Goal: Task Accomplishment & Management: Manage account settings

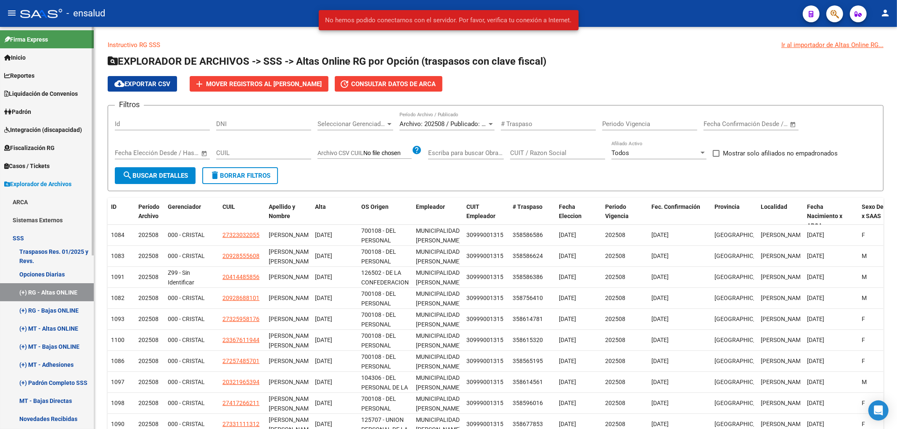
click at [44, 290] on link "(+) RG - Altas ONLINE" at bounding box center [47, 292] width 94 height 18
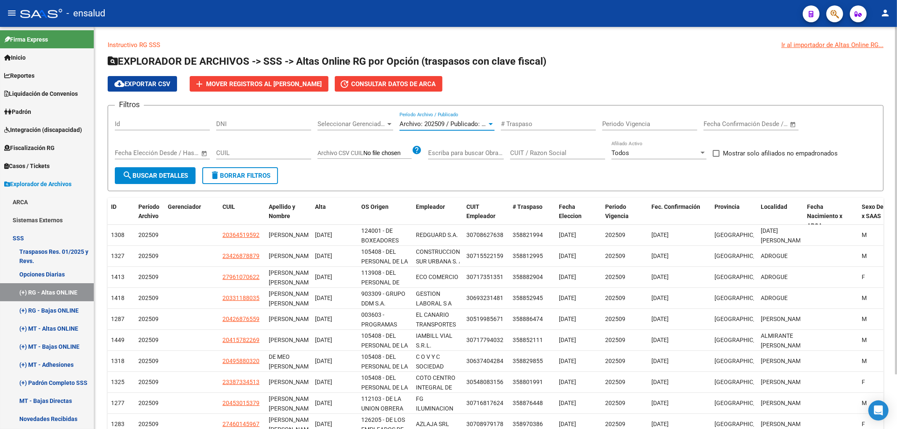
click at [465, 121] on span "Archivo: 202509 / Publicado: 202508" at bounding box center [450, 124] width 102 height 8
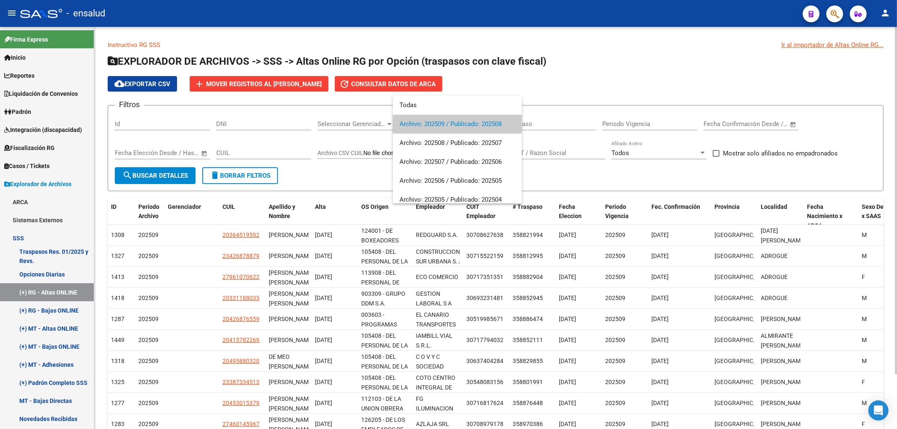
click at [465, 121] on span "Archivo: 202509 / Publicado: 202508" at bounding box center [457, 124] width 116 height 19
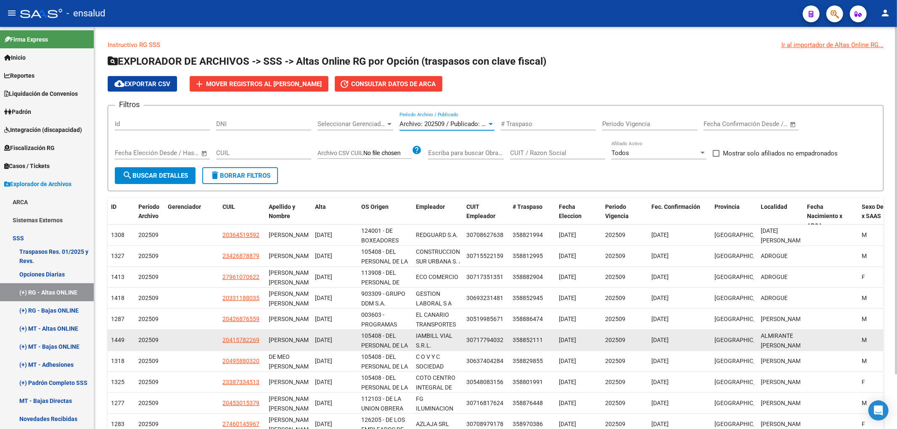
scroll to position [63, 0]
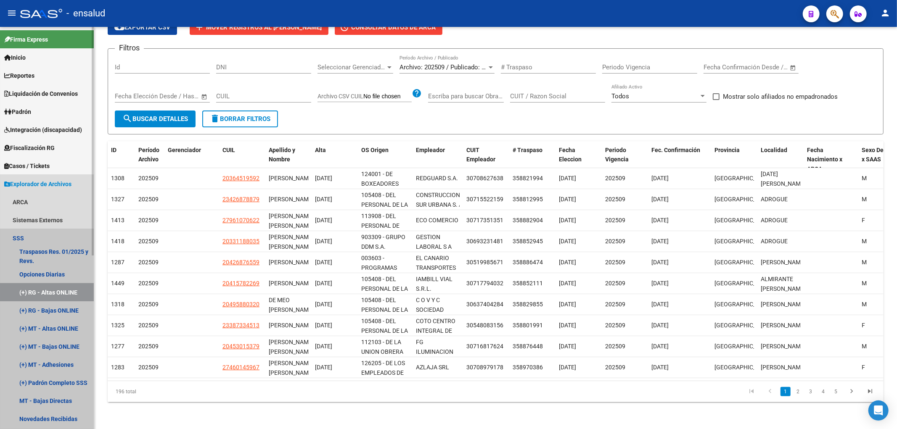
click at [41, 291] on link "(+) RG - Altas ONLINE" at bounding box center [47, 292] width 94 height 18
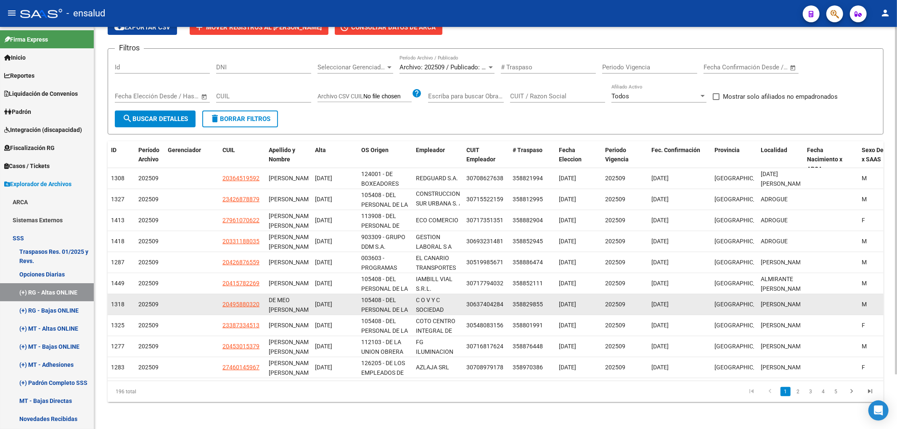
scroll to position [0, 0]
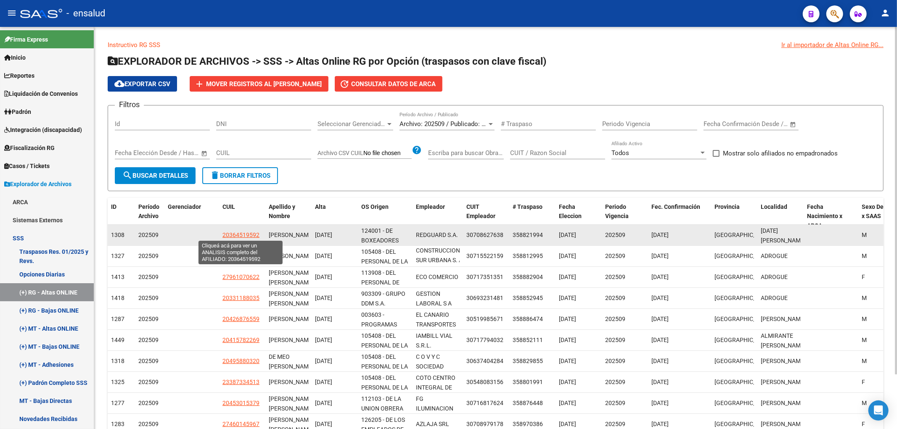
click at [225, 232] on span "20364519592" at bounding box center [240, 235] width 37 height 7
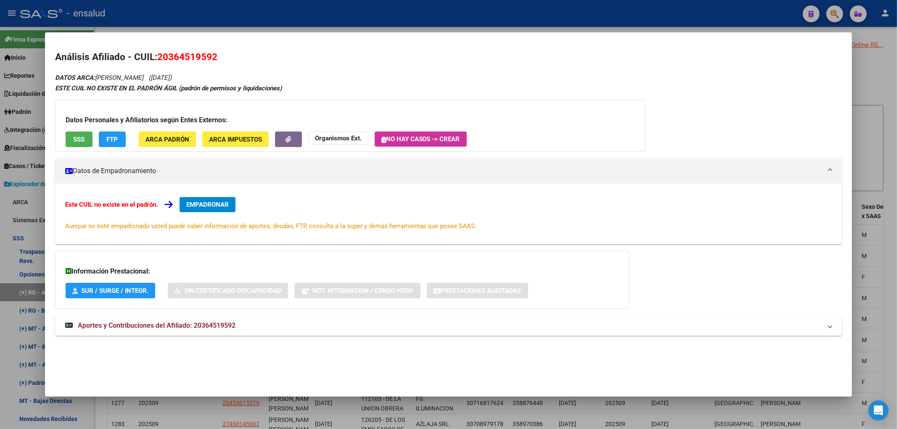
click at [882, 89] on div at bounding box center [448, 214] width 897 height 429
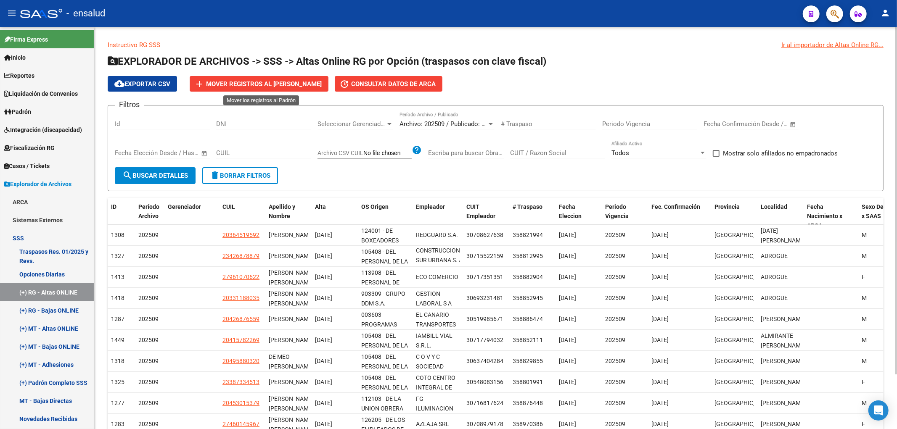
click at [290, 87] on button "add Mover registros al PADRÓN de SAAS" at bounding box center [259, 84] width 139 height 16
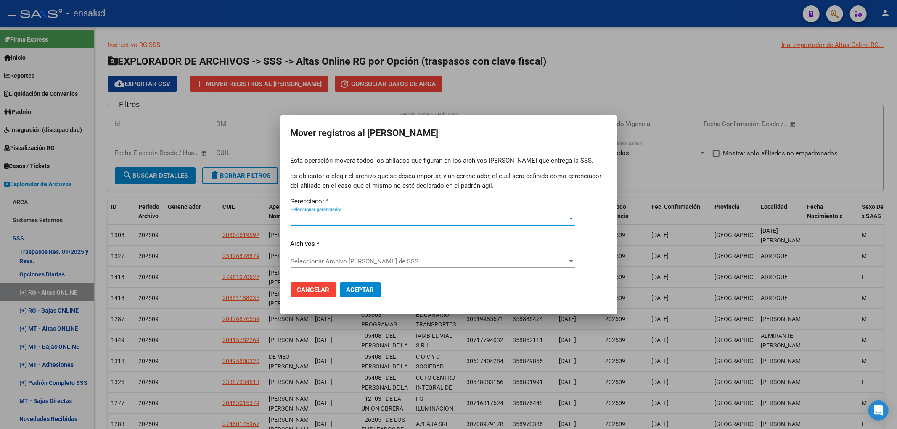
click at [381, 220] on span "Seleccionar gerenciador" at bounding box center [429, 219] width 277 height 8
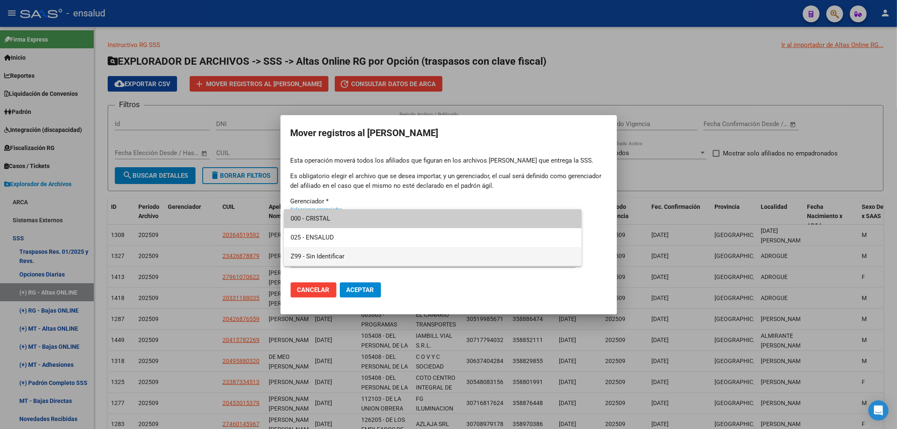
click at [341, 254] on span "Z99 - Sin Identificar" at bounding box center [433, 256] width 285 height 19
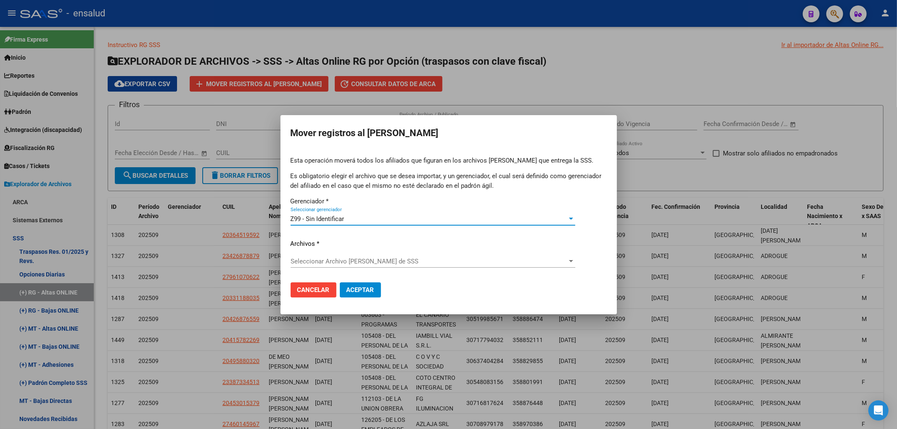
click at [305, 293] on span "Cancelar" at bounding box center [313, 290] width 32 height 8
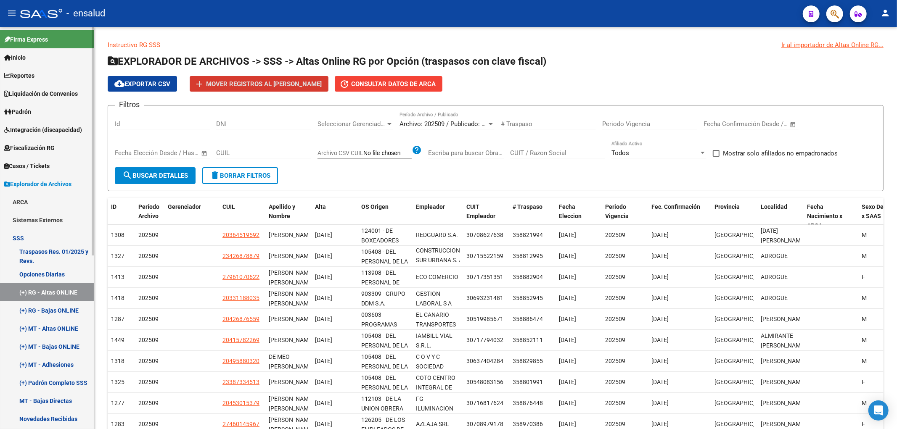
click at [31, 111] on span "Padrón" at bounding box center [17, 111] width 27 height 9
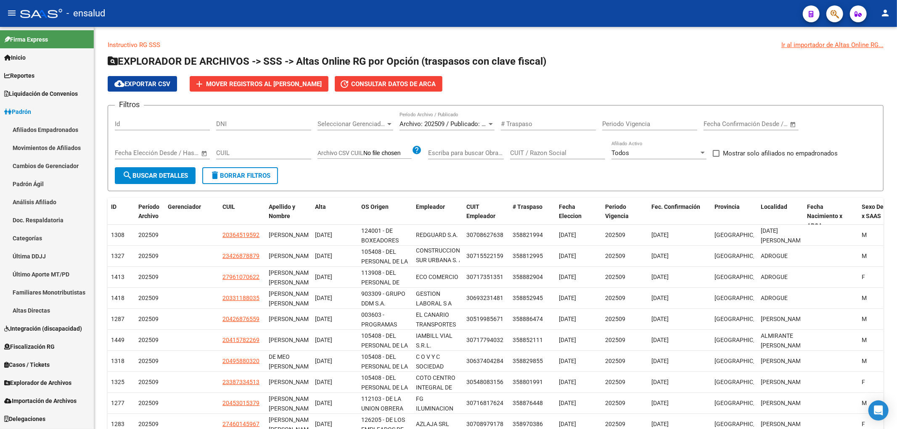
click at [38, 132] on link "Afiliados Empadronados" at bounding box center [47, 130] width 94 height 18
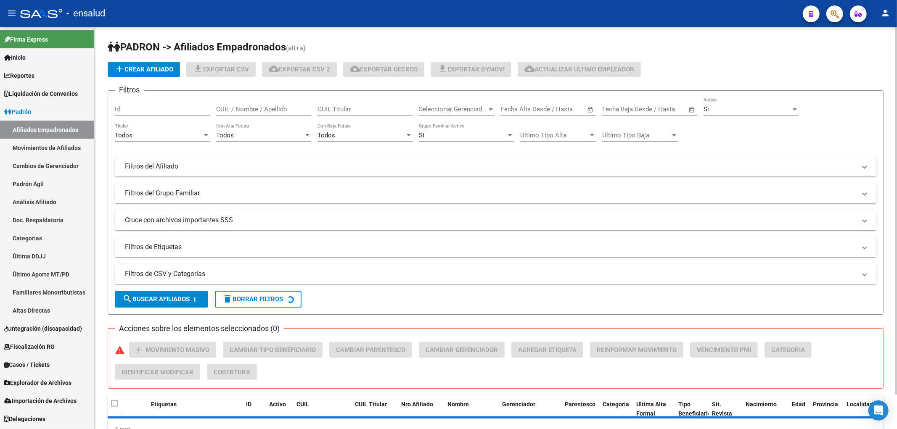
click at [262, 111] on input "CUIL / Nombre / Apellido" at bounding box center [263, 110] width 95 height 8
paste input "36930180"
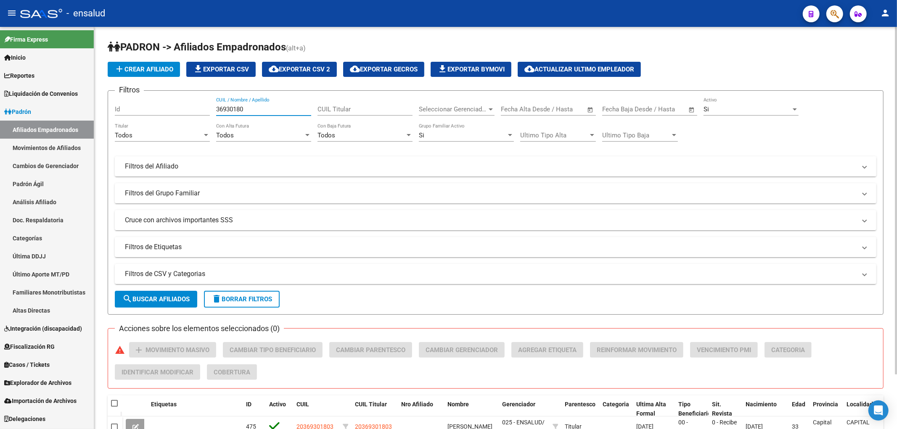
scroll to position [63, 0]
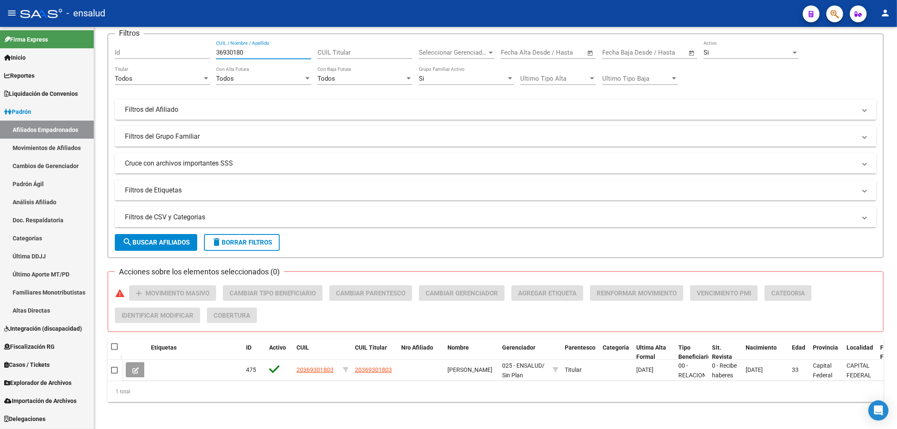
type input "36930180"
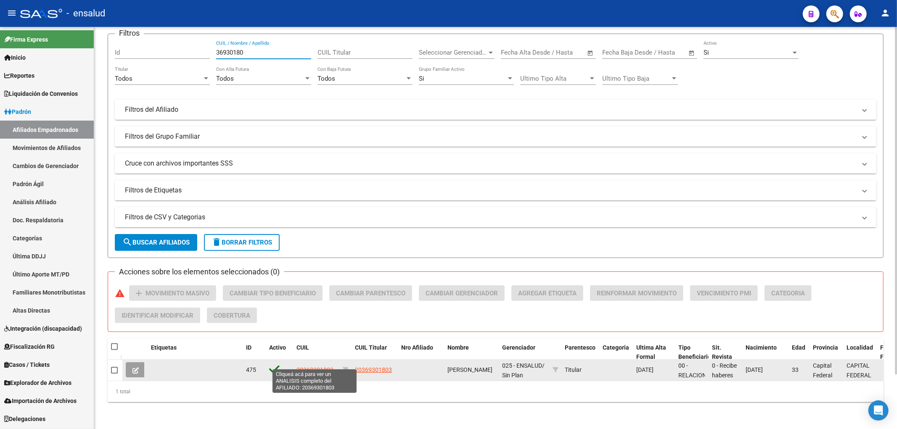
click at [324, 367] on span "20369301803" at bounding box center [314, 370] width 37 height 7
type textarea "20369301803"
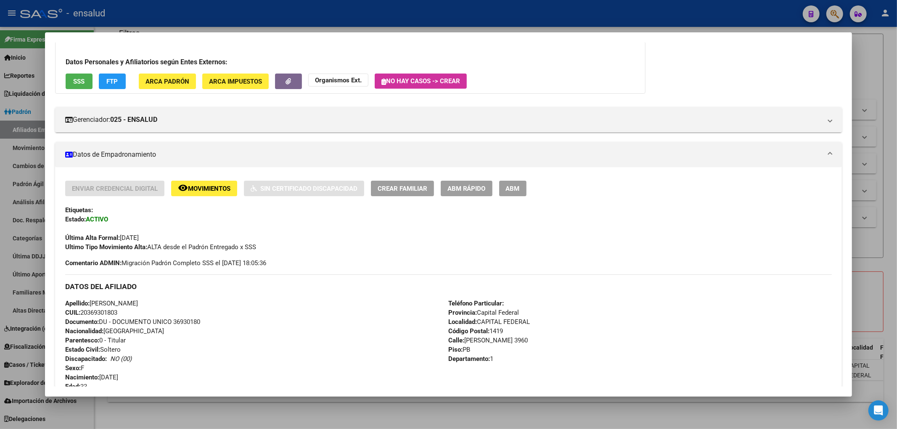
scroll to position [0, 0]
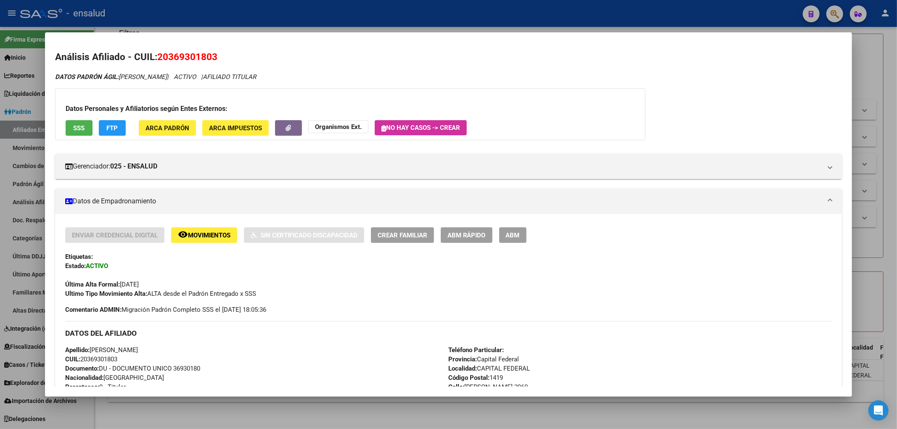
click at [878, 127] on div at bounding box center [448, 214] width 897 height 429
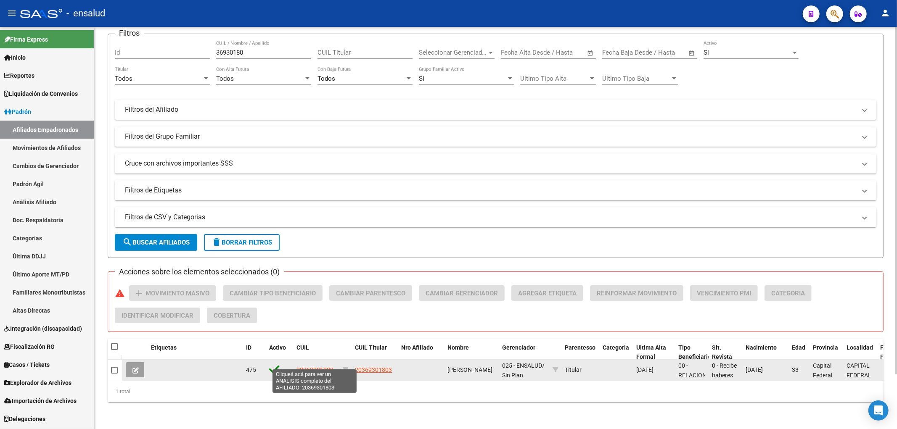
click at [310, 367] on span "20369301803" at bounding box center [314, 370] width 37 height 7
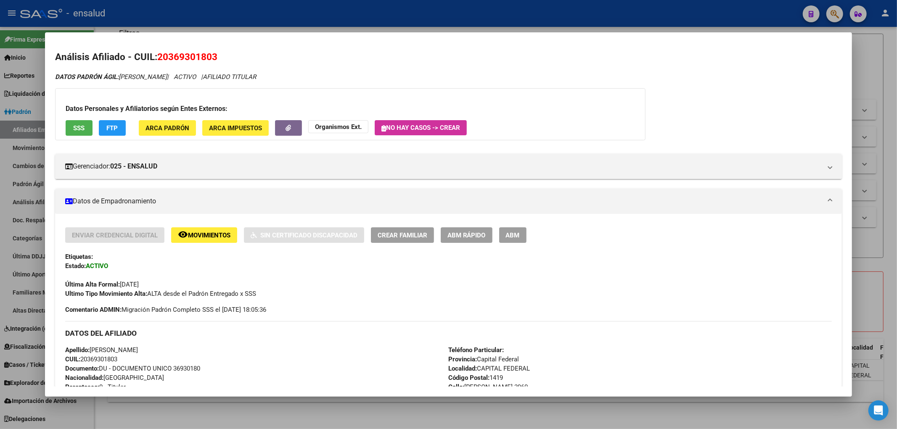
scroll to position [93, 0]
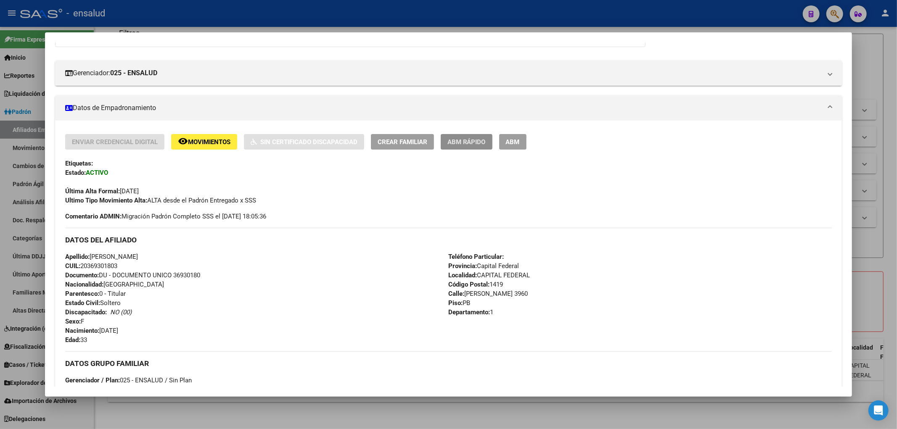
click at [459, 142] on span "ABM Rápido" at bounding box center [466, 142] width 38 height 8
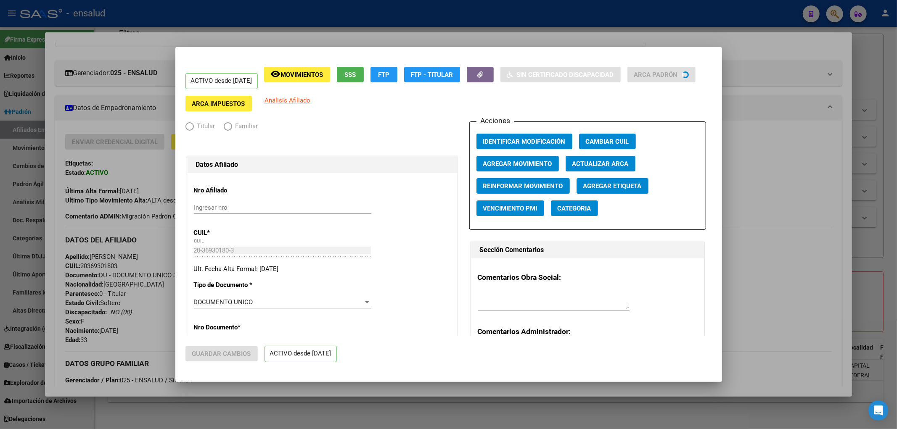
radio input "true"
type input "30-61572036-0"
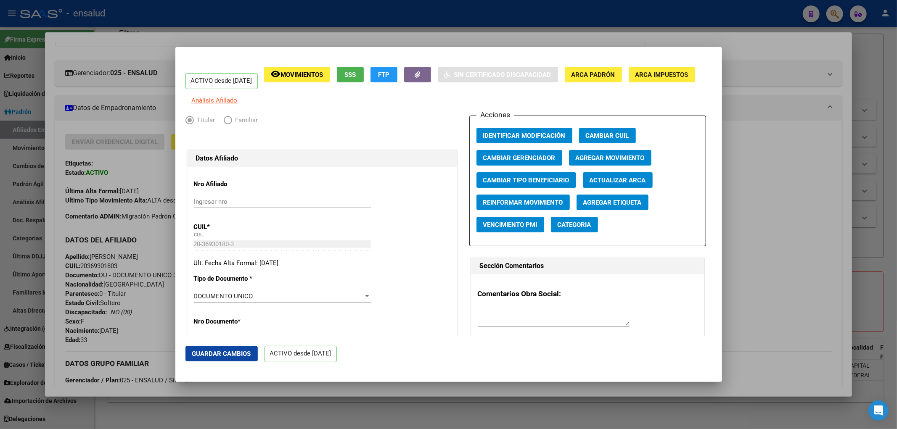
click at [636, 162] on span "Agregar Movimiento" at bounding box center [610, 158] width 69 height 8
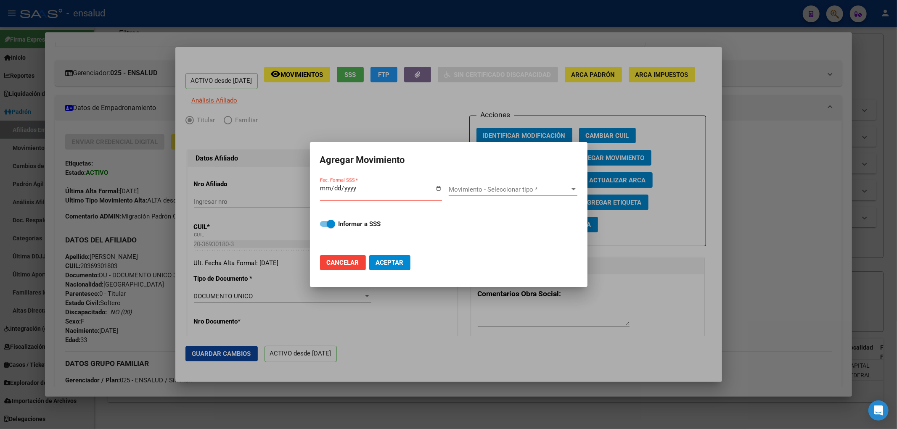
click at [483, 178] on div "Movimiento - Seleccionar tipo * Movimiento - Seleccionar tipo *" at bounding box center [513, 193] width 129 height 32
click at [484, 193] on span "Movimiento - Seleccionar tipo *" at bounding box center [509, 190] width 121 height 8
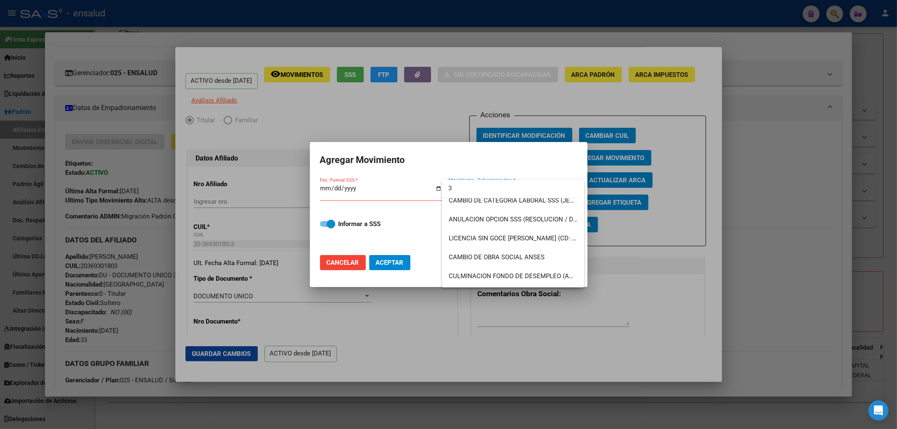
scroll to position [0, 0]
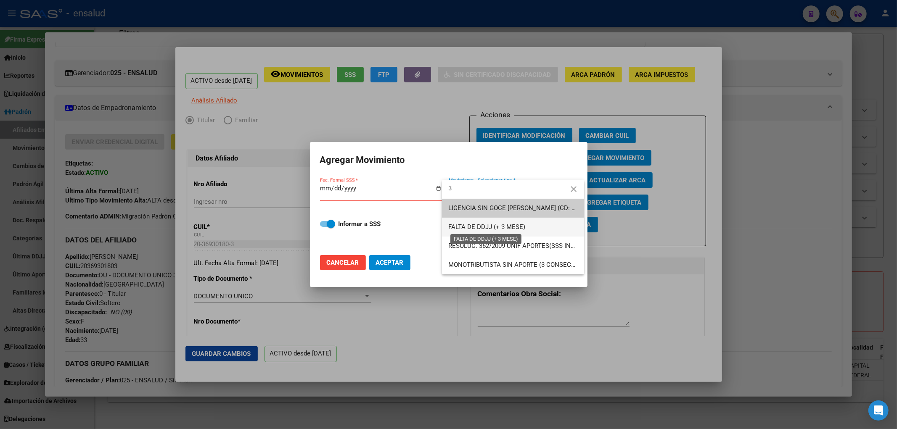
type input "3"
click at [474, 226] on span "FALTA DE DDJJ (+ 3 MESE)" at bounding box center [487, 227] width 77 height 8
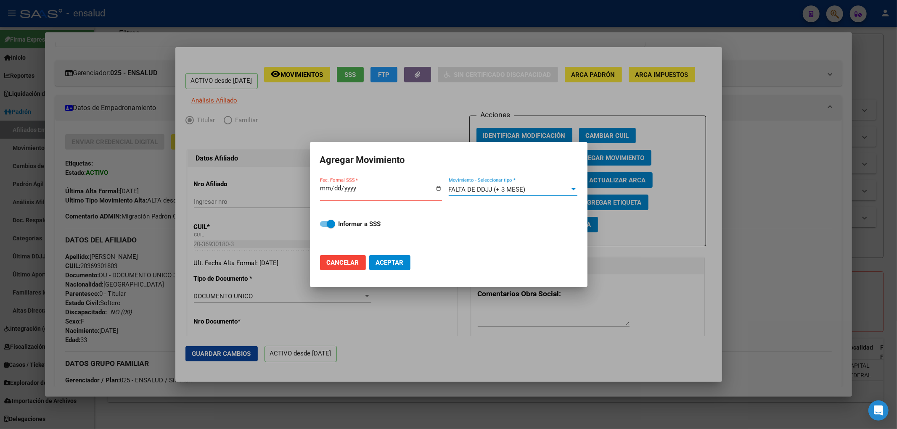
click at [436, 188] on input "Fec. Formal SSS *" at bounding box center [381, 191] width 122 height 13
type input "2025-09-30"
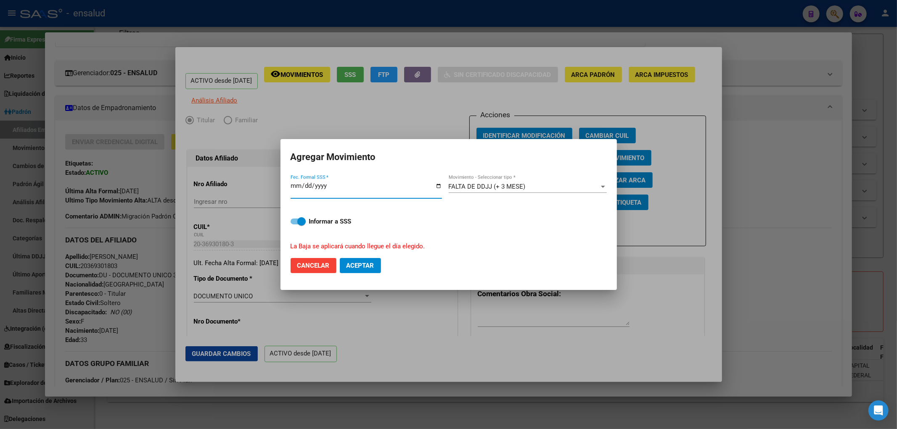
click at [348, 266] on span "Aceptar" at bounding box center [360, 266] width 28 height 8
checkbox input "false"
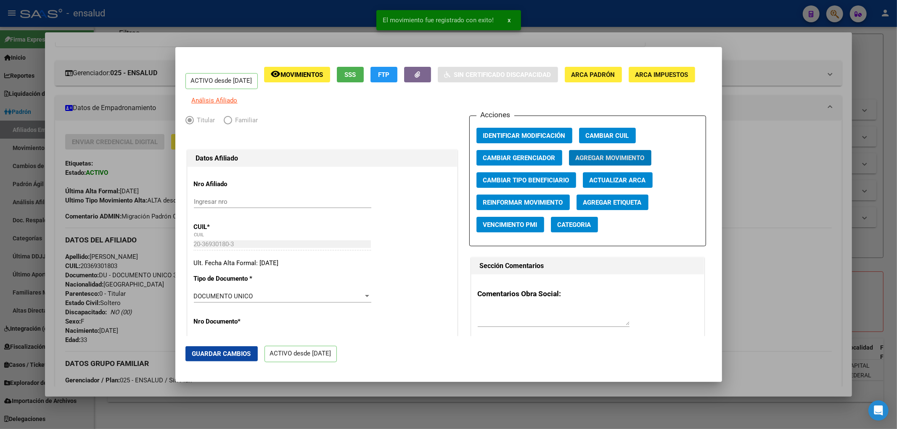
click at [395, 425] on div at bounding box center [448, 214] width 897 height 429
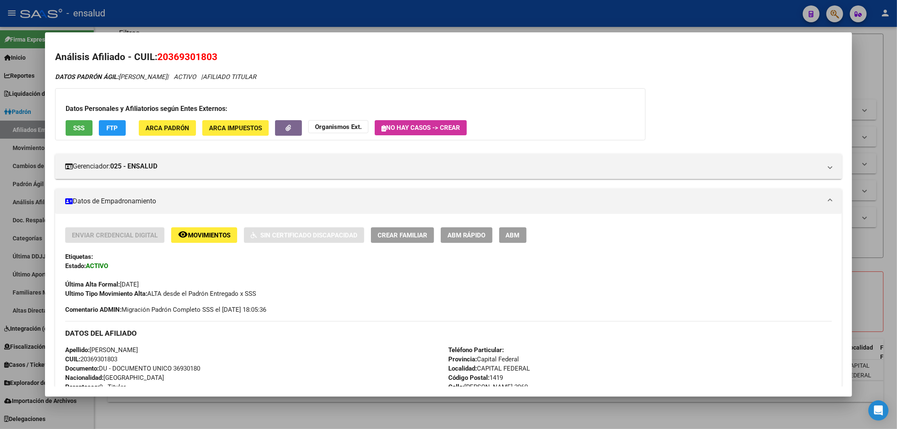
click at [884, 275] on div at bounding box center [448, 214] width 897 height 429
